Goal: Information Seeking & Learning: Stay updated

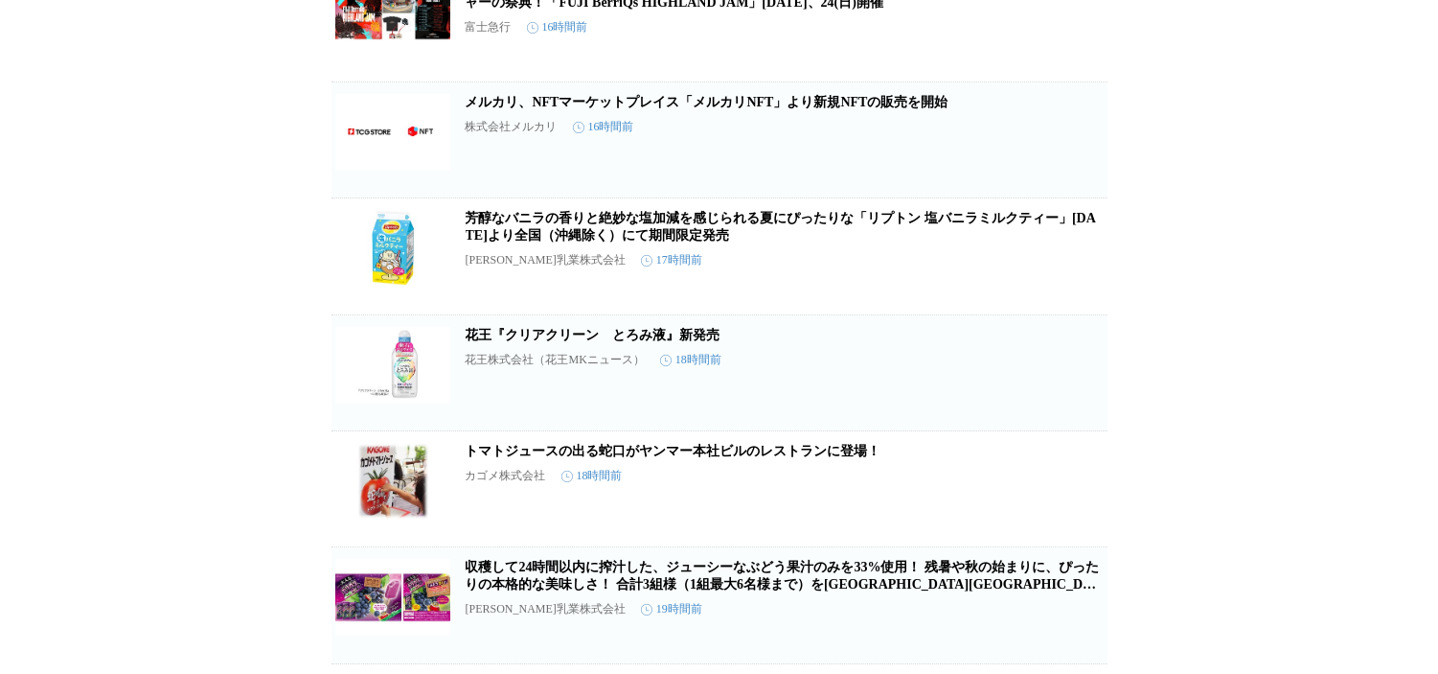
scroll to position [425, 0]
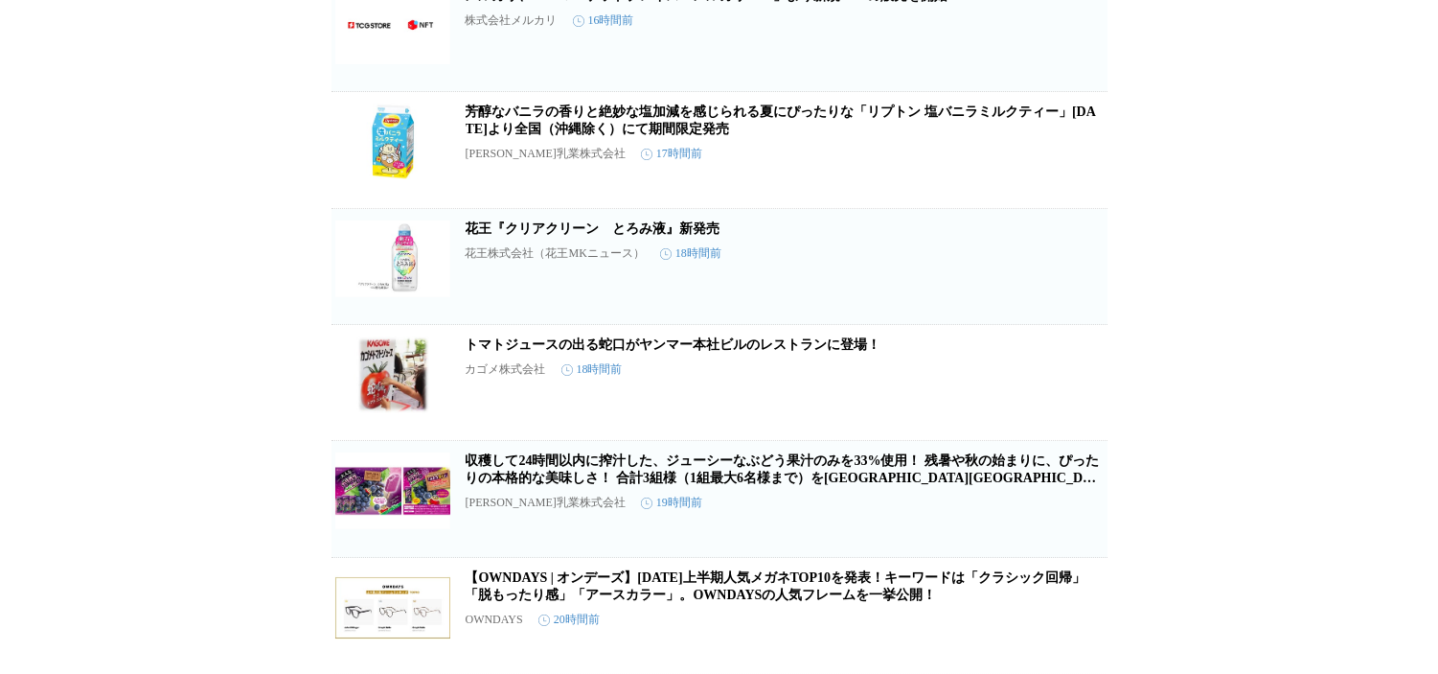
click at [698, 352] on link "トマトジュースの出る蛇口がヤンマー本社ビルのレストランに登場！" at bounding box center [674, 344] width 416 height 14
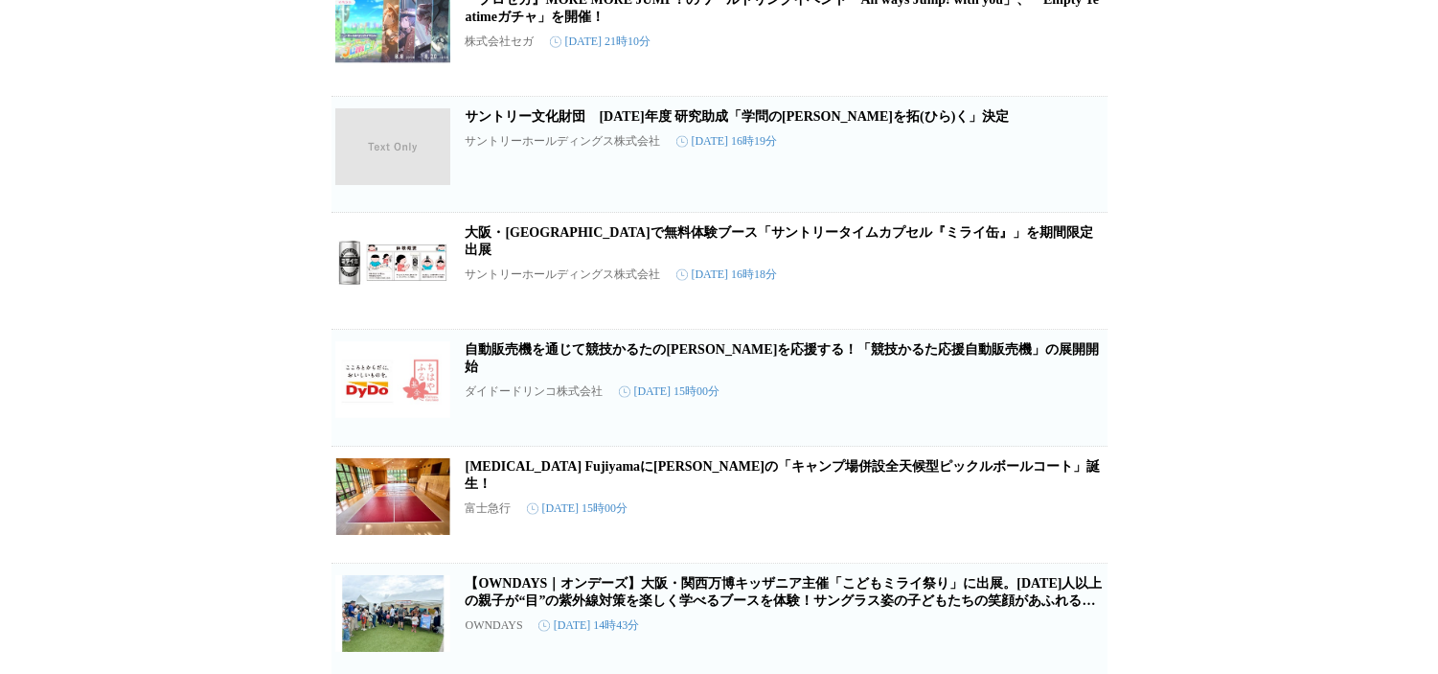
scroll to position [4947, 0]
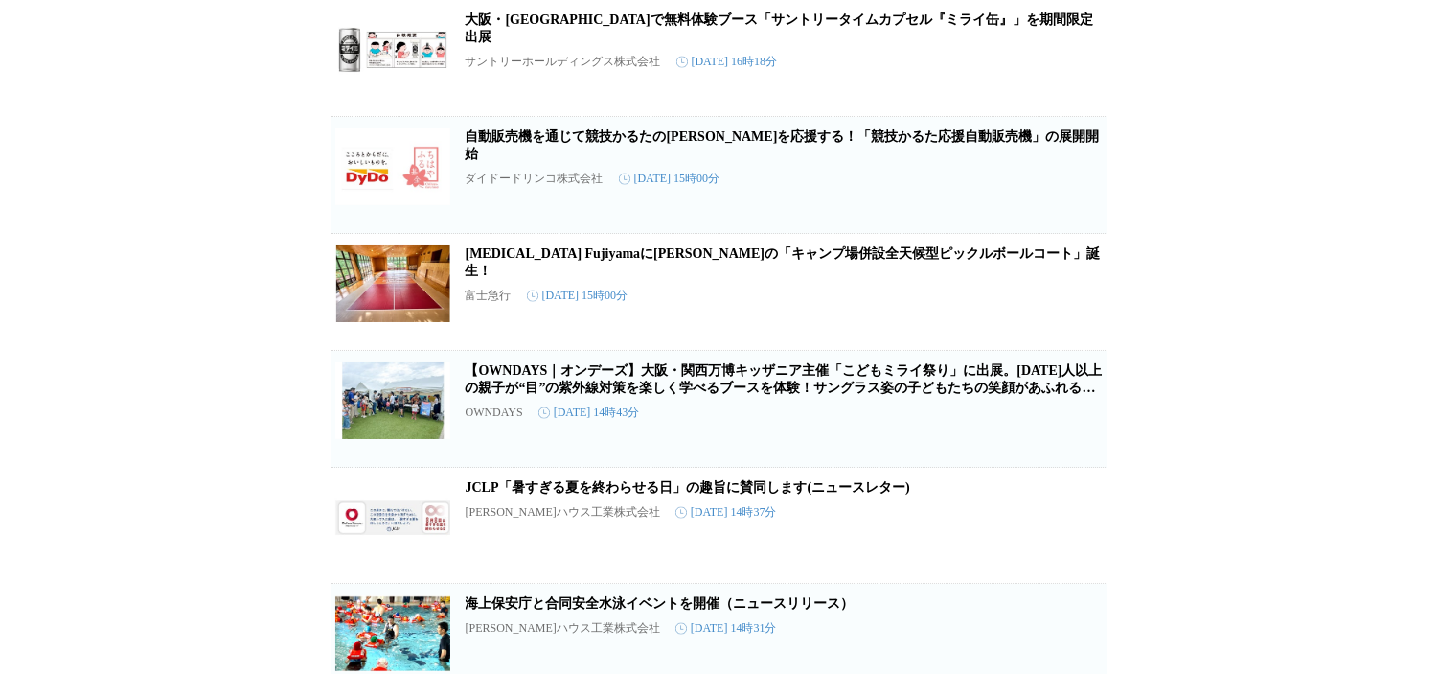
click at [699, 44] on link "大阪・関西万博会場で無料体験ブース「サントリータイムカプセル『ミライ缶』」を期間限定出展" at bounding box center [780, 28] width 628 height 32
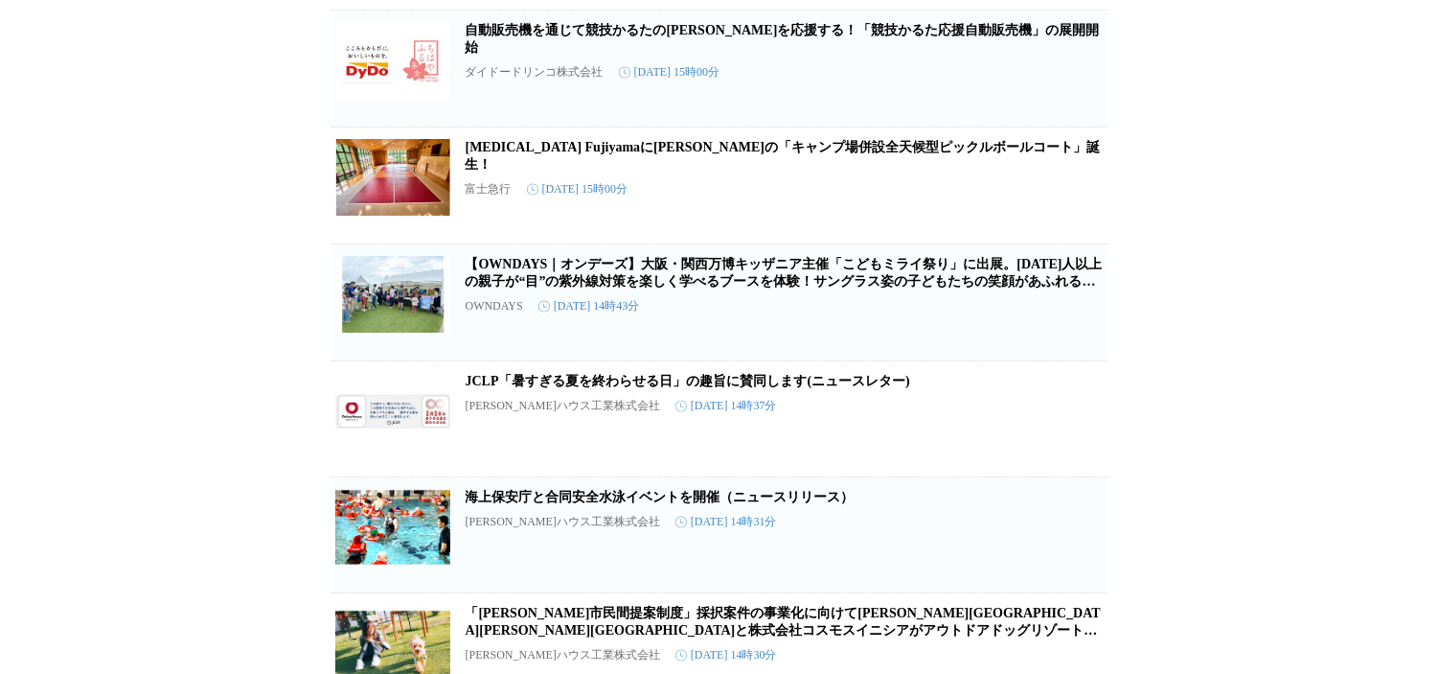
click at [721, 80] on time "2025年8月8日 15時00分" at bounding box center [670, 72] width 102 height 16
click at [750, 55] on link "自動販売機を通じて競技かるたの未来を応援する！「競技かるた応援自動販売機」の展開開始" at bounding box center [783, 39] width 634 height 32
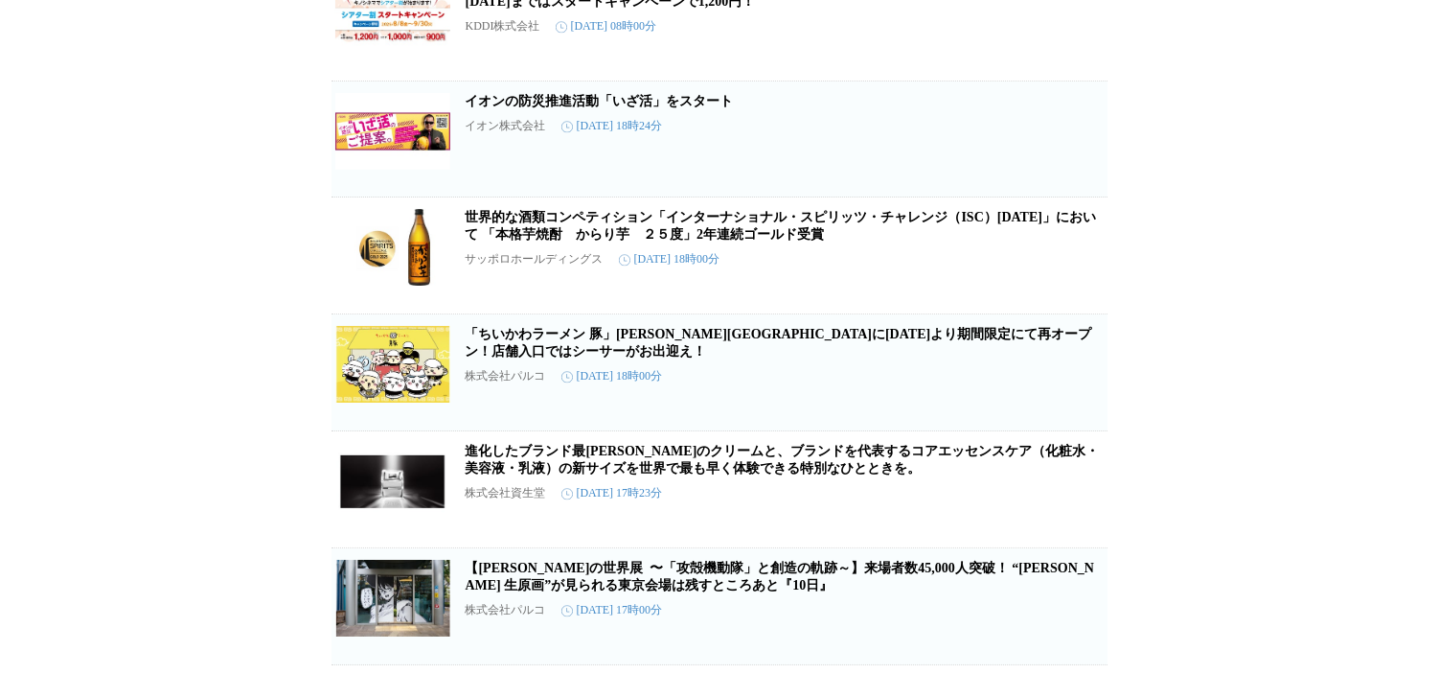
scroll to position [8674, 0]
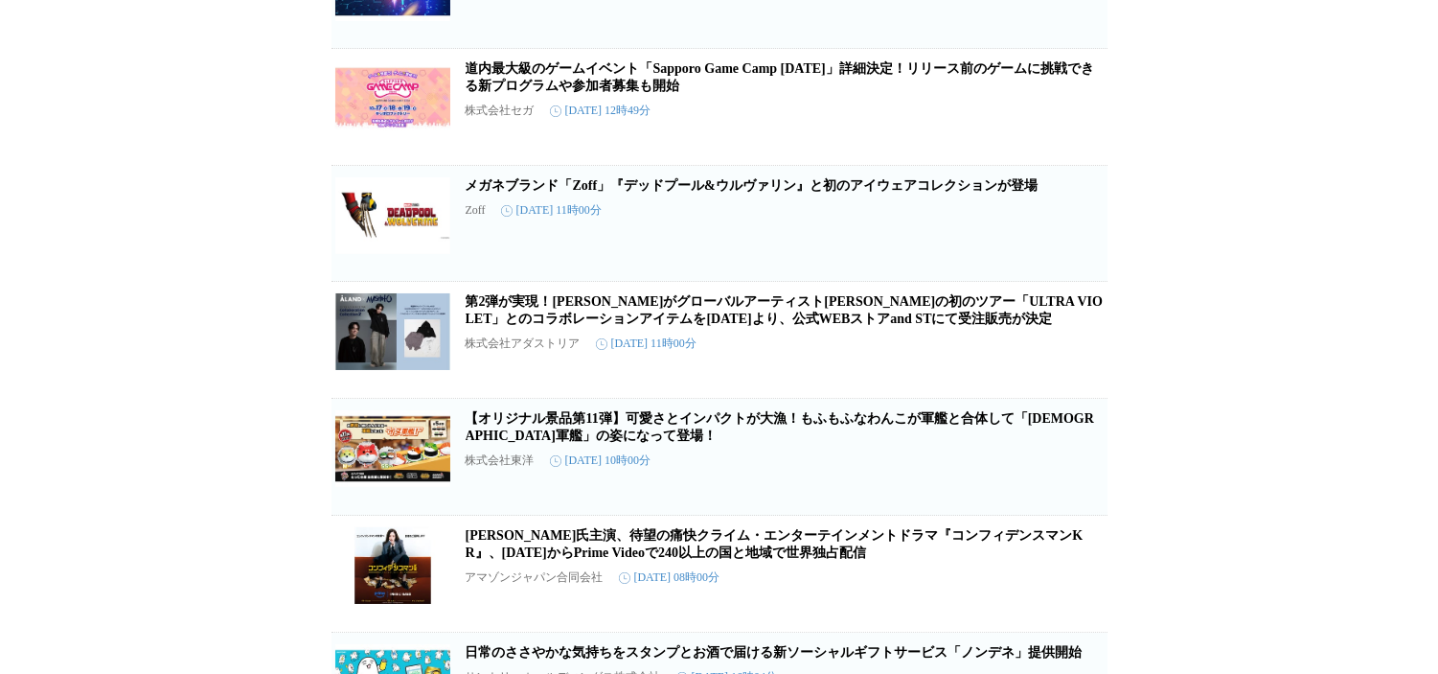
scroll to position [2420, 0]
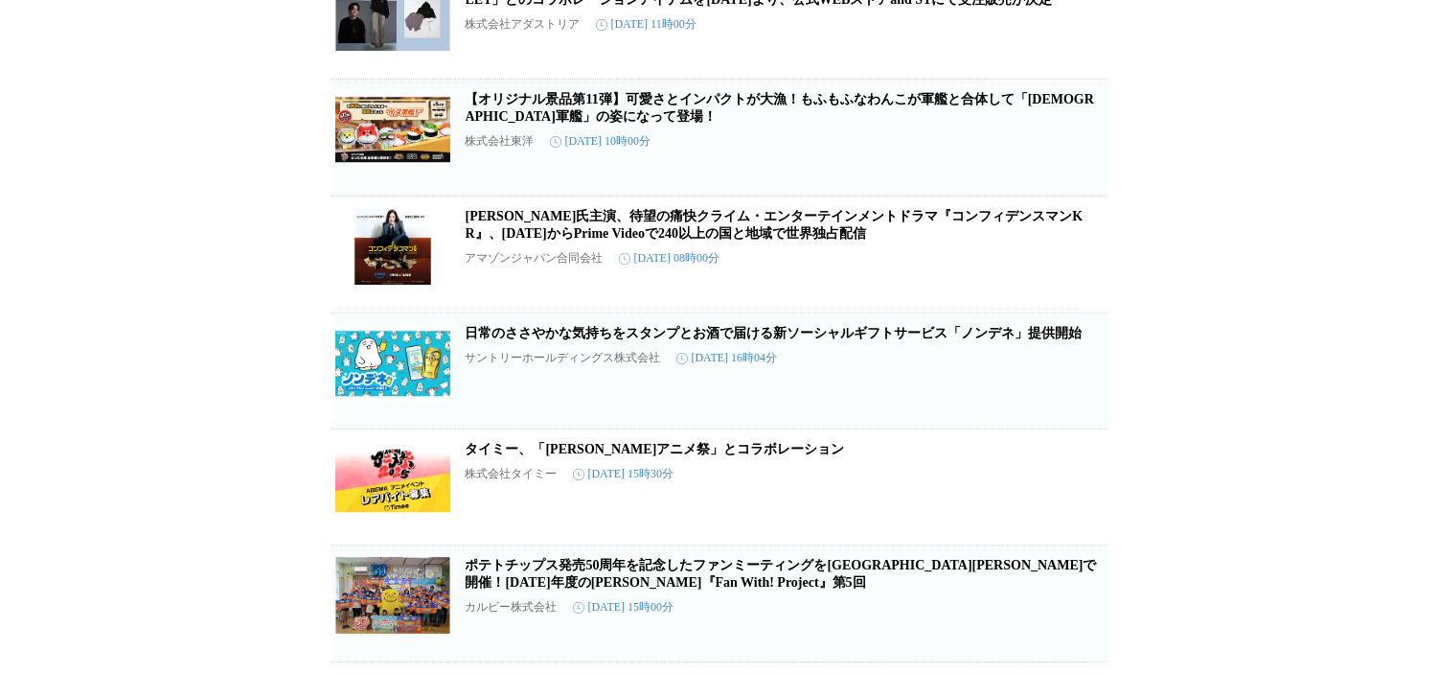
click at [643, 340] on link "日常のささやかな気持ちをスタンプとお酒で届ける新ソーシャルギフトサービス「ノンデネ」提供開始" at bounding box center [774, 333] width 617 height 14
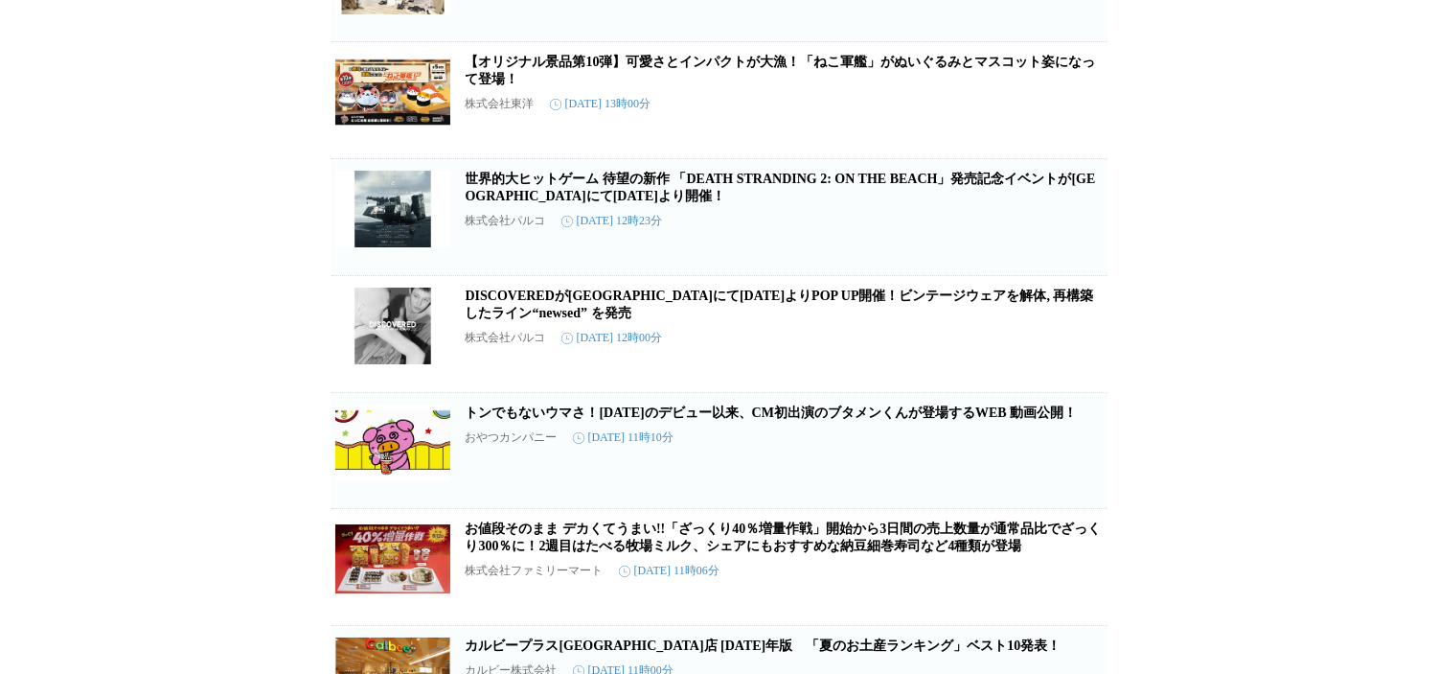
scroll to position [3379, 0]
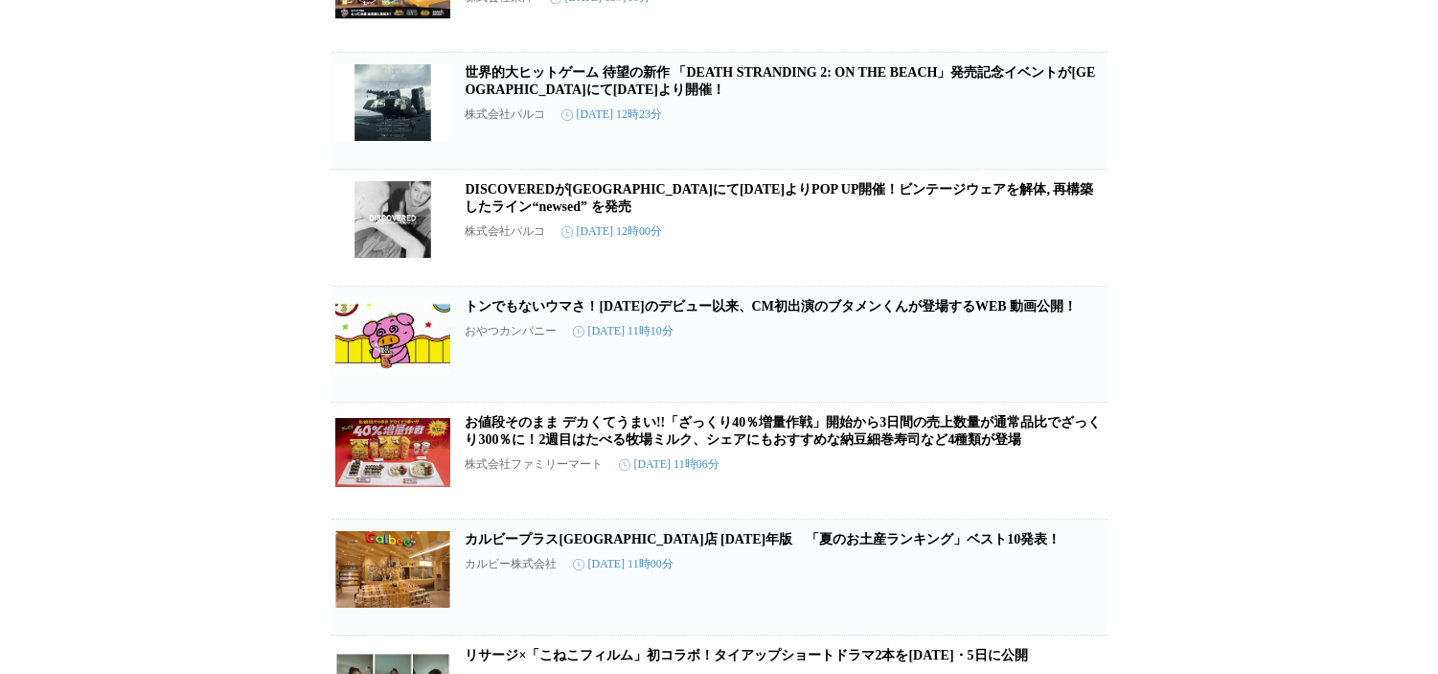
click at [865, 313] on link "トンでもないウマさ！[DATE]のデビュー以来、CM初出演のブタメンくんが登場するWEB 動画公開！" at bounding box center [772, 306] width 612 height 14
